Goal: Transaction & Acquisition: Book appointment/travel/reservation

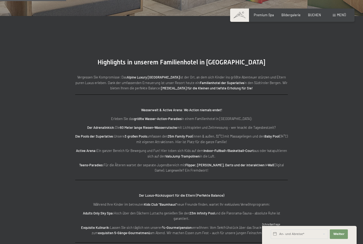
scroll to position [608, 0]
click at [313, 13] on span "BUCHEN" at bounding box center [314, 14] width 13 height 4
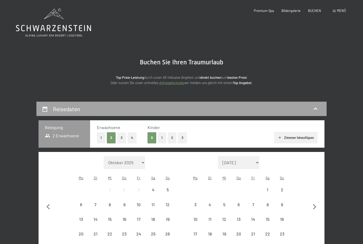
scroll to position [1, 0]
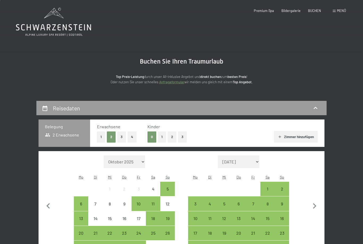
click at [175, 134] on button "2" at bounding box center [172, 136] width 9 height 11
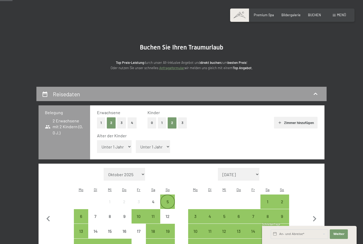
scroll to position [16, 0]
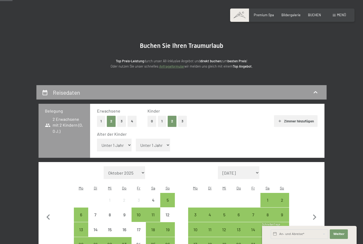
click at [116, 140] on select "Unter 1 Jahr 1 Jahr 2 Jahre 3 Jahre 4 Jahre 5 Jahre 6 Jahre 7 Jahre 8 Jahre 9 J…" at bounding box center [114, 145] width 35 height 13
select select "7"
click at [142, 142] on select "Unter 1 Jahr 1 Jahr 2 Jahre 3 Jahre 4 Jahre 5 Jahre 6 Jahre 7 Jahre 8 Jahre 9 J…" at bounding box center [153, 145] width 35 height 13
select select "5"
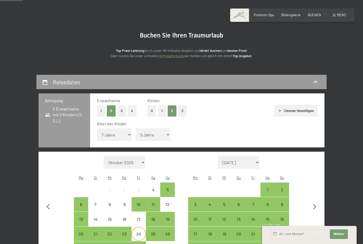
scroll to position [38, 0]
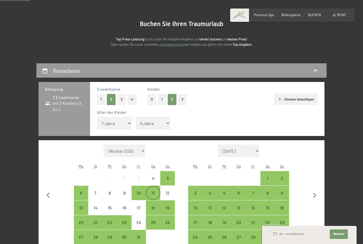
click at [152, 186] on div "11" at bounding box center [152, 192] width 13 height 13
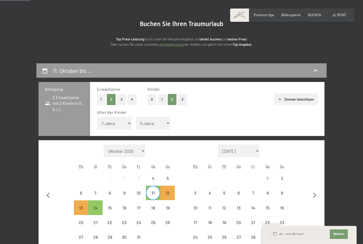
click at [152, 186] on div "11" at bounding box center [152, 192] width 13 height 13
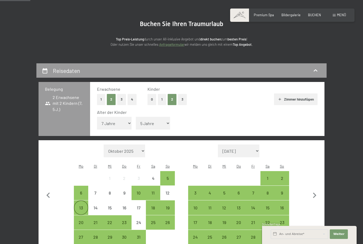
click at [79, 206] on div "13" at bounding box center [80, 212] width 13 height 13
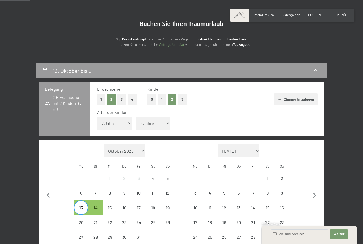
click at [79, 206] on div "13" at bounding box center [80, 212] width 13 height 13
